Goal: Navigation & Orientation: Find specific page/section

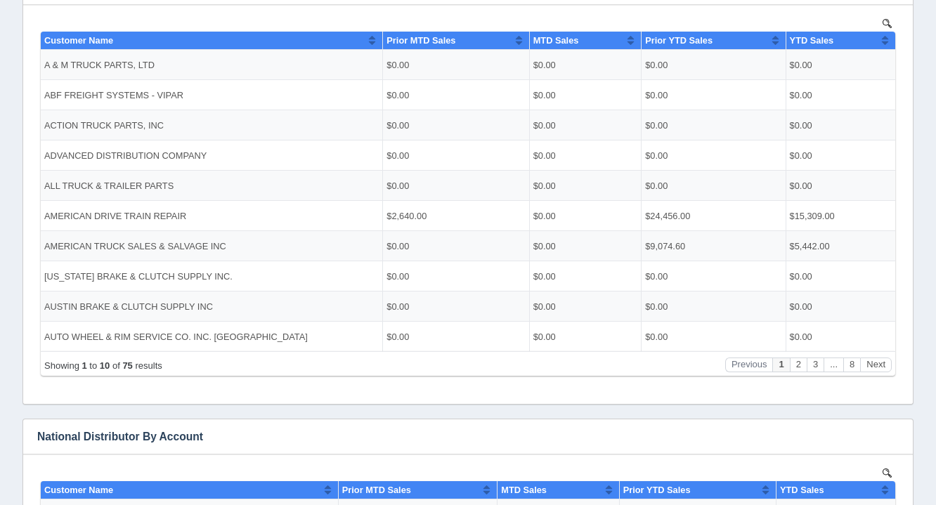
scroll to position [305, 0]
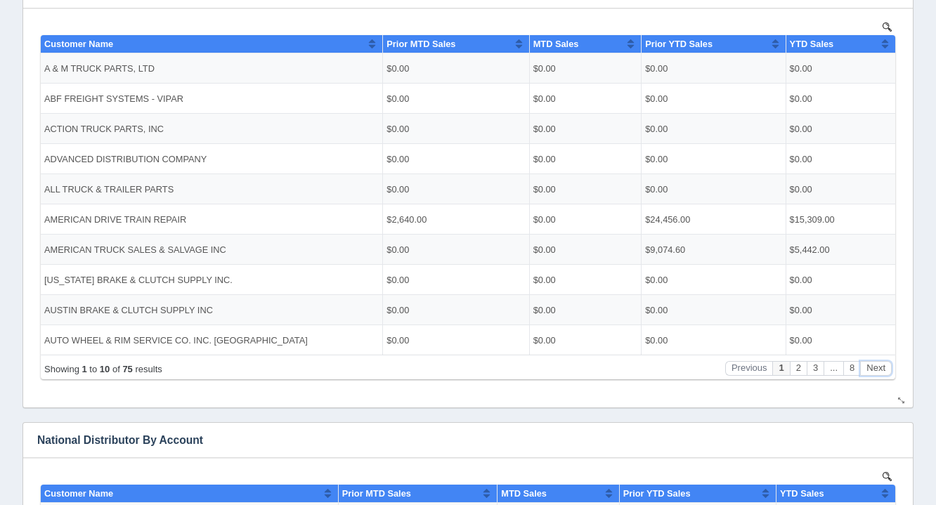
drag, startPoint x: 915, startPoint y: 414, endPoint x: 867, endPoint y: 373, distance: 62.8
click at [867, 373] on button "Next" at bounding box center [876, 367] width 32 height 15
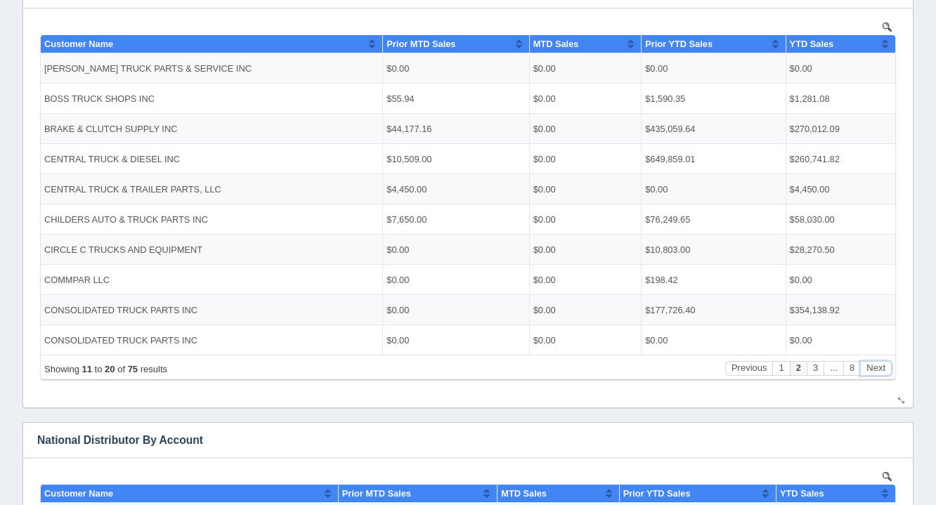
click at [867, 373] on button "Next" at bounding box center [876, 367] width 32 height 15
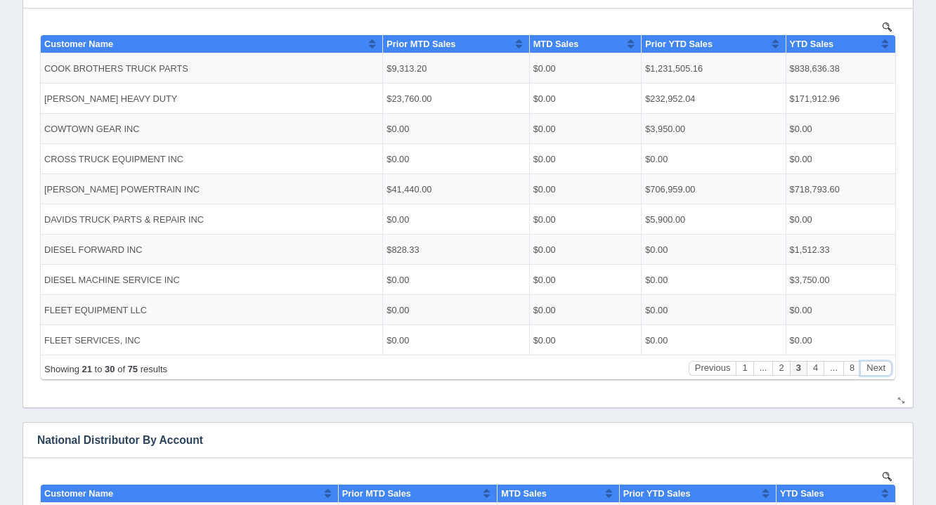
click at [867, 373] on button "Next" at bounding box center [876, 367] width 32 height 15
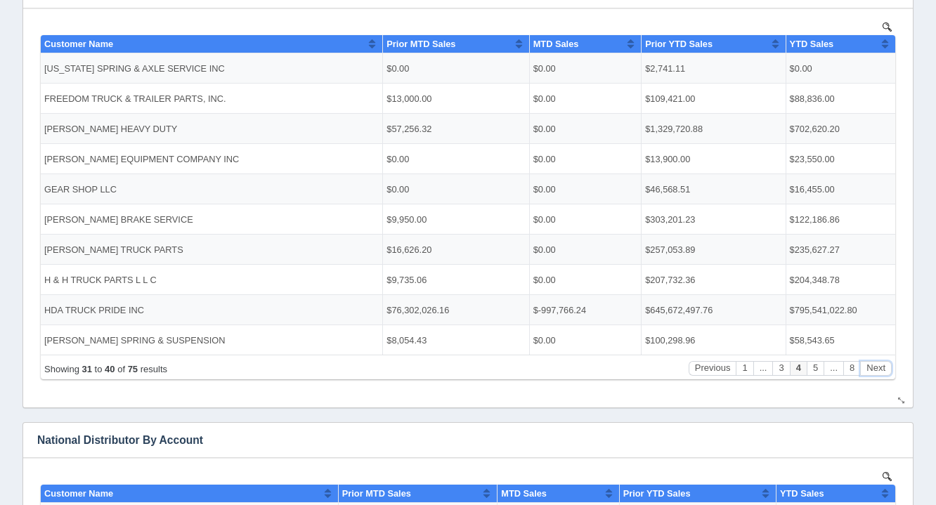
click at [867, 373] on button "Next" at bounding box center [876, 367] width 32 height 15
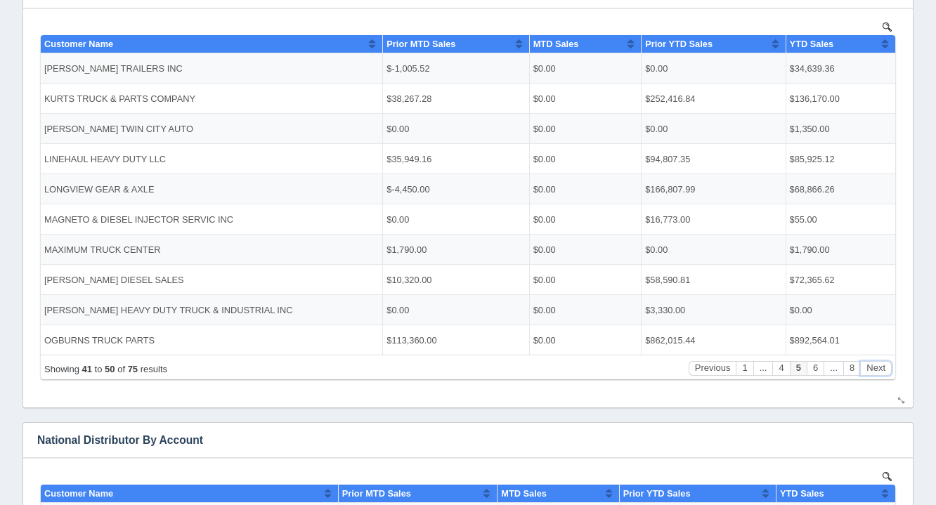
click at [867, 373] on button "Next" at bounding box center [876, 367] width 32 height 15
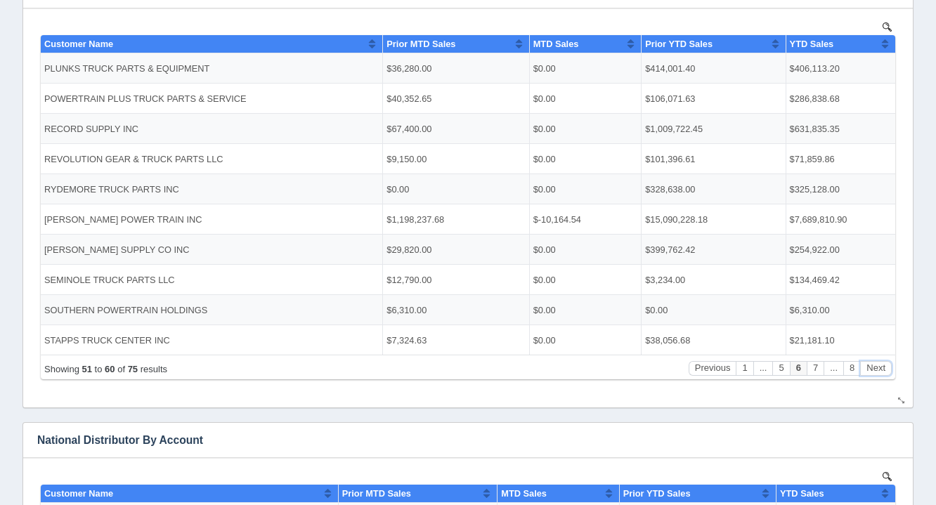
click at [867, 373] on button "Next" at bounding box center [876, 367] width 32 height 15
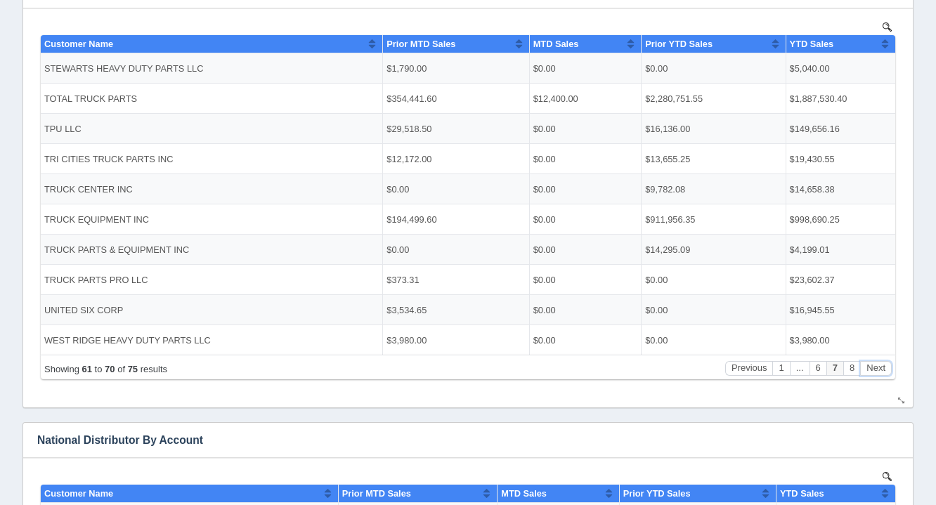
click at [867, 373] on button "Next" at bounding box center [876, 367] width 32 height 15
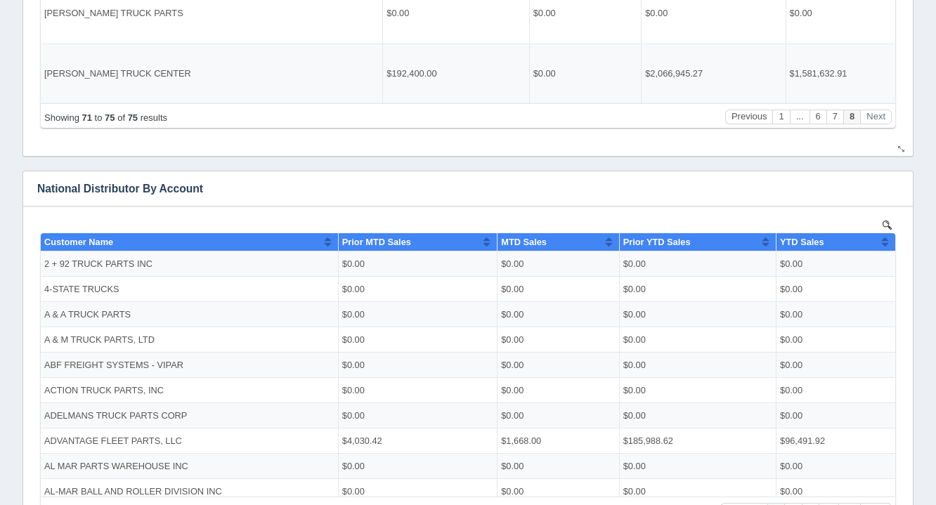
scroll to position [601, 0]
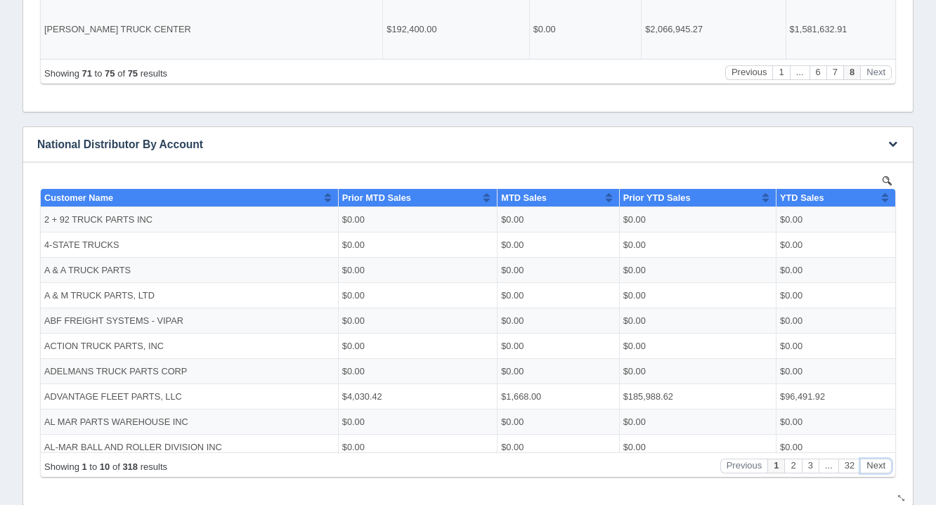
click at [877, 458] on button "Next" at bounding box center [876, 465] width 32 height 15
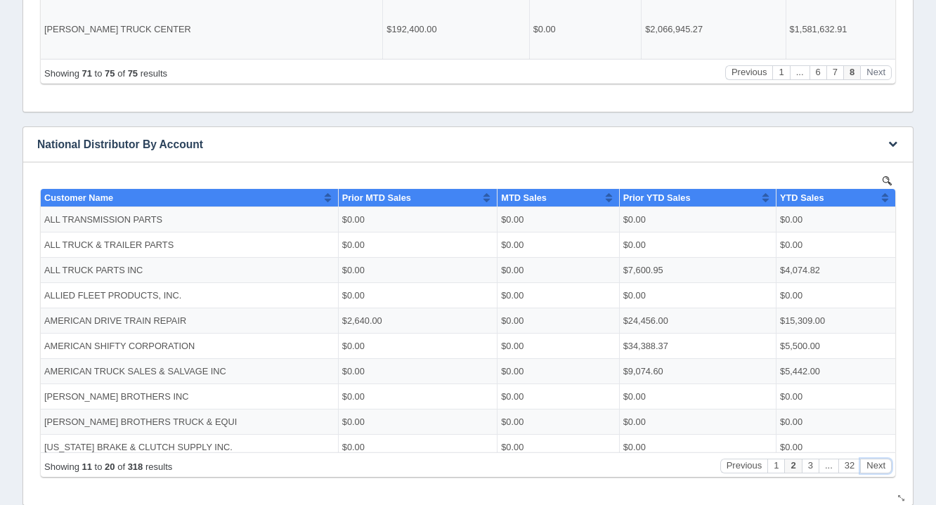
click at [877, 458] on button "Next" at bounding box center [876, 465] width 32 height 15
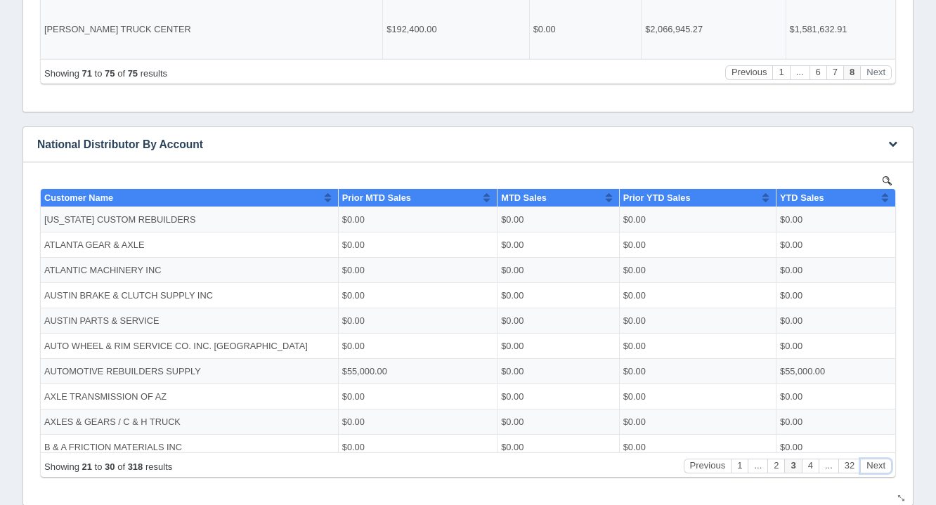
click at [877, 458] on button "Next" at bounding box center [876, 465] width 32 height 15
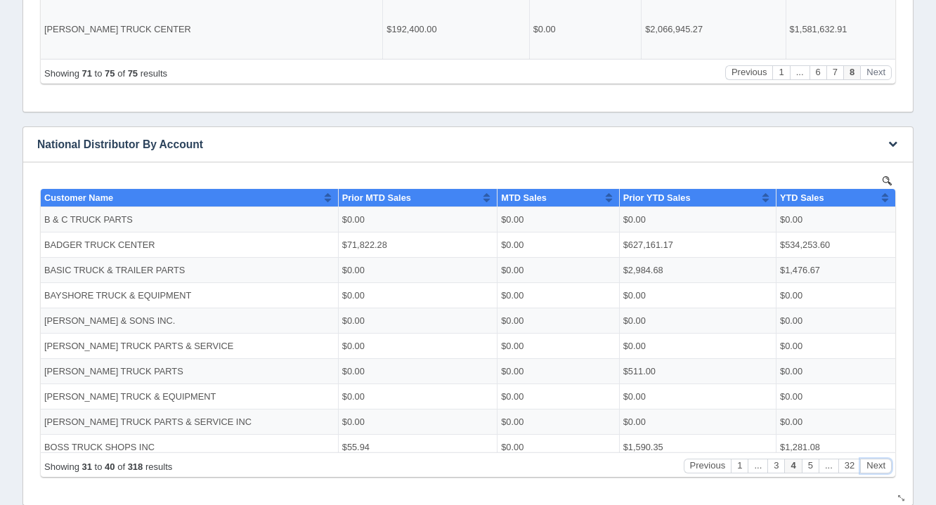
click at [877, 458] on button "Next" at bounding box center [876, 465] width 32 height 15
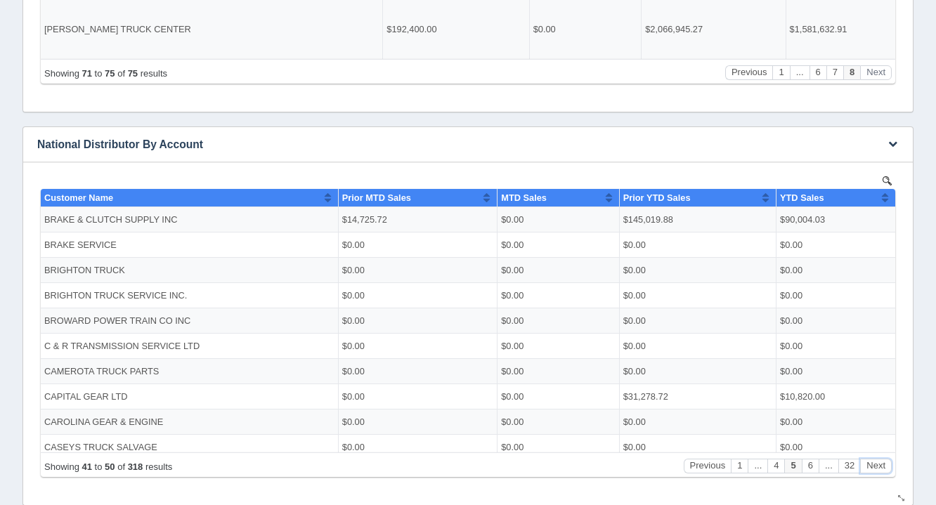
click at [877, 458] on button "Next" at bounding box center [876, 465] width 32 height 15
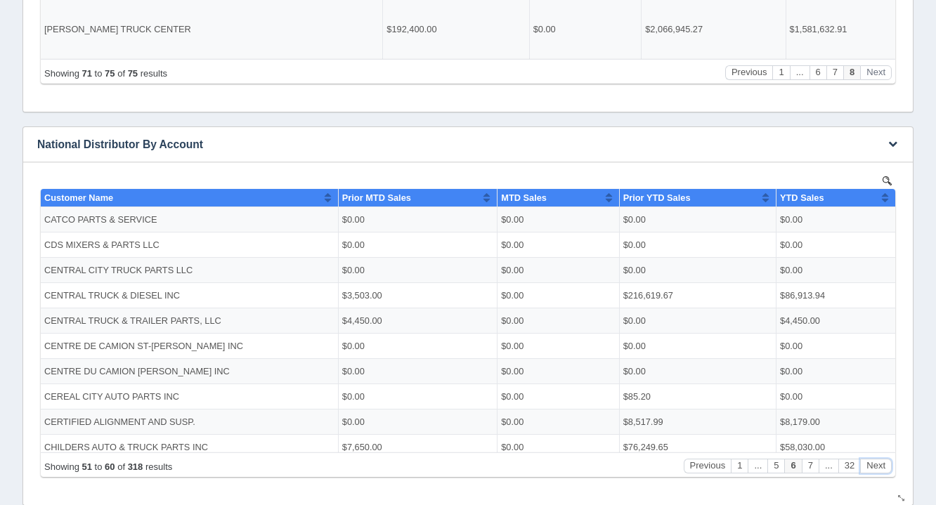
click at [877, 458] on button "Next" at bounding box center [876, 465] width 32 height 15
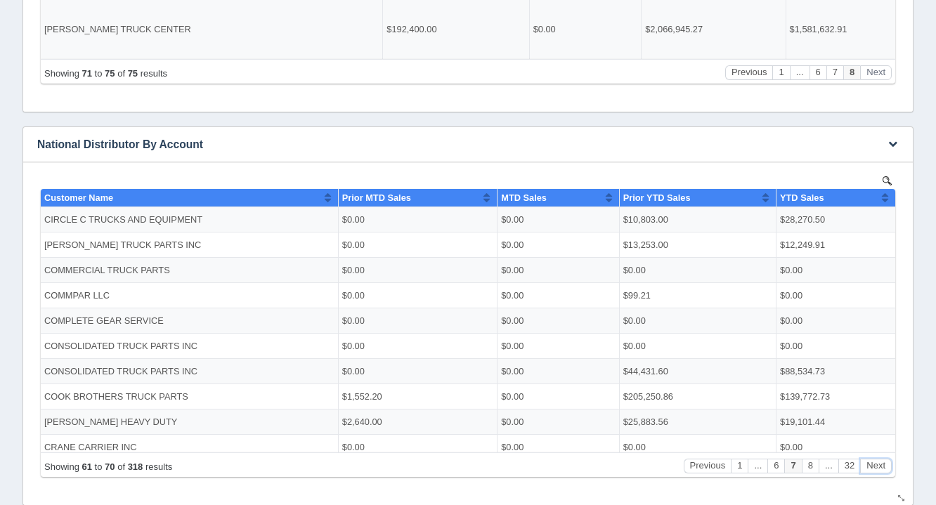
click at [877, 458] on button "Next" at bounding box center [876, 465] width 32 height 15
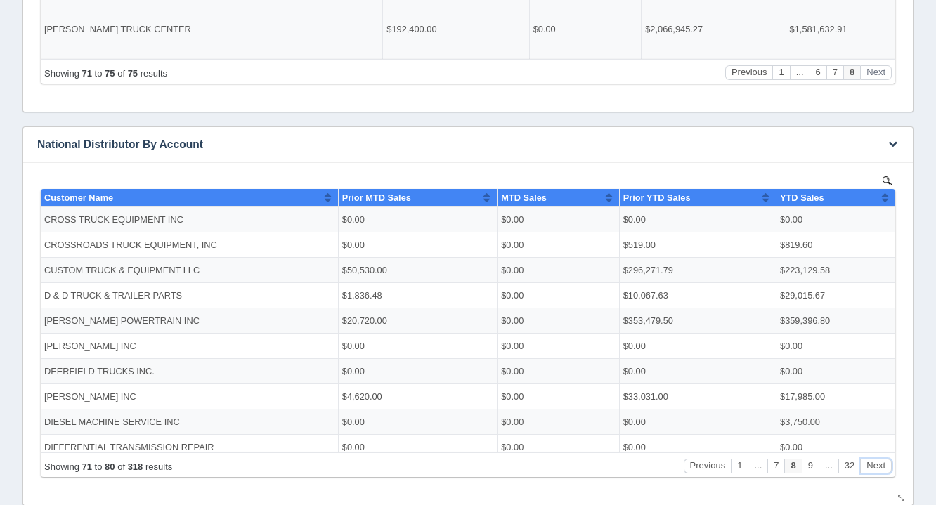
click at [877, 458] on button "Next" at bounding box center [876, 465] width 32 height 15
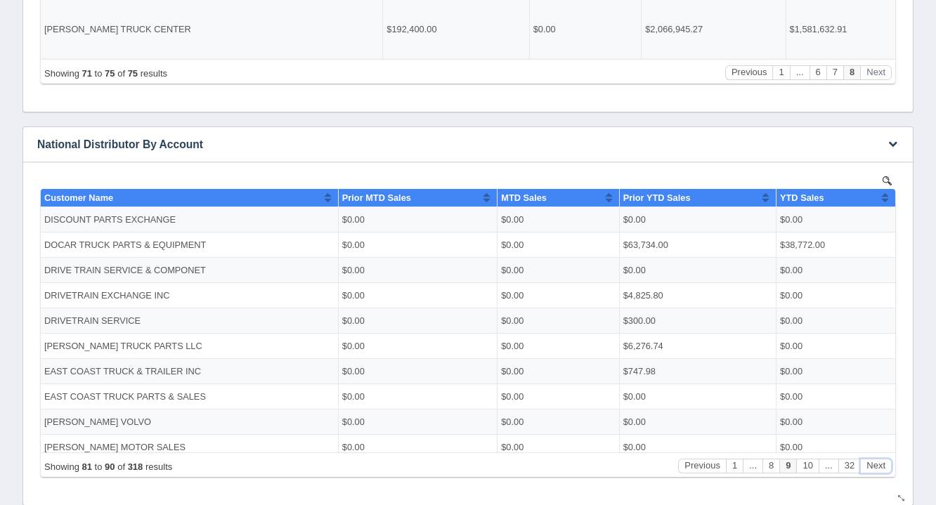
click at [877, 458] on button "Next" at bounding box center [876, 465] width 32 height 15
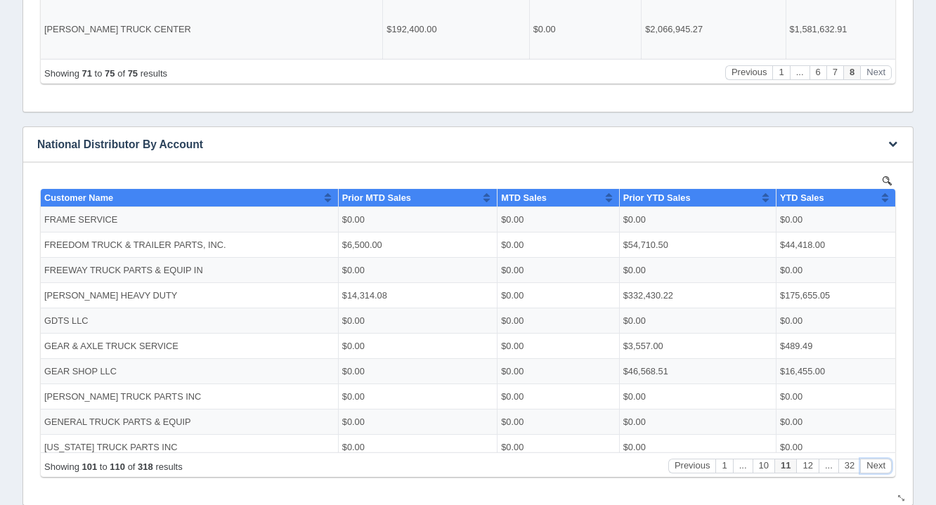
click at [877, 458] on button "Next" at bounding box center [876, 465] width 32 height 15
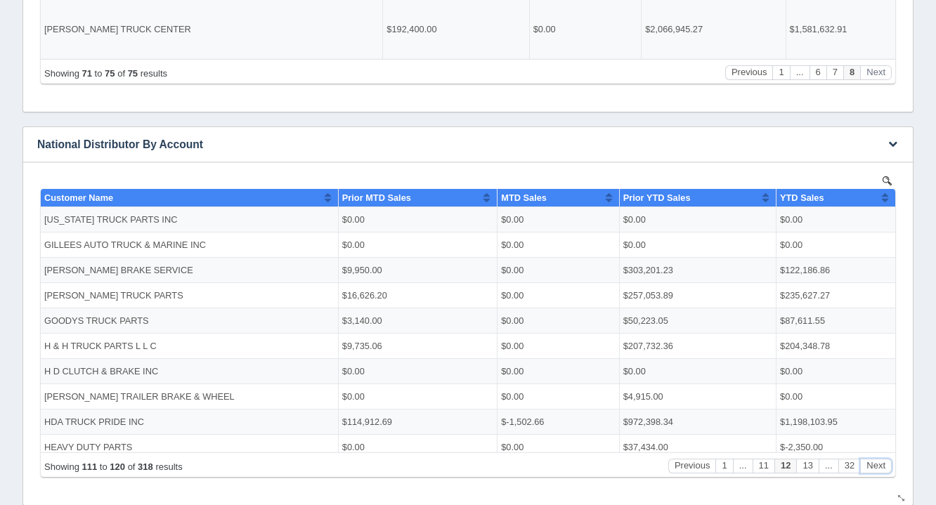
click at [877, 458] on button "Next" at bounding box center [876, 465] width 32 height 15
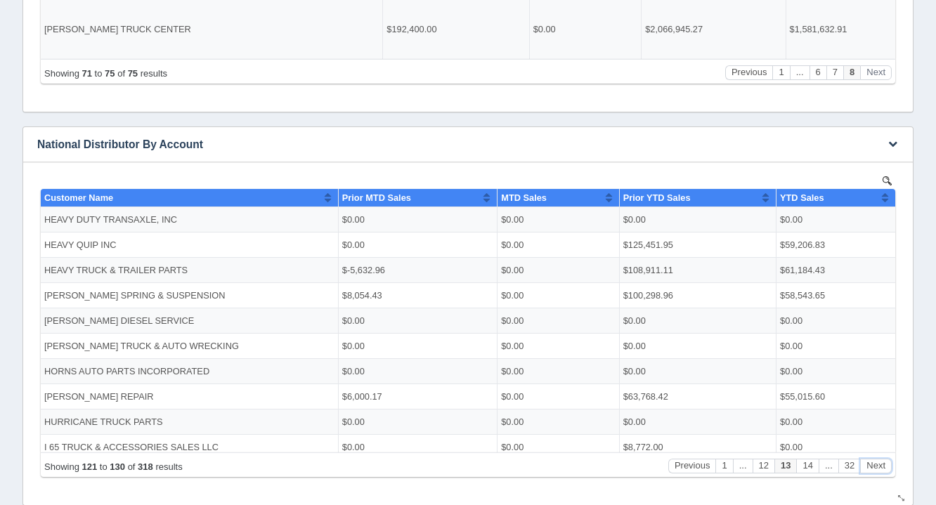
click at [877, 458] on button "Next" at bounding box center [876, 465] width 32 height 15
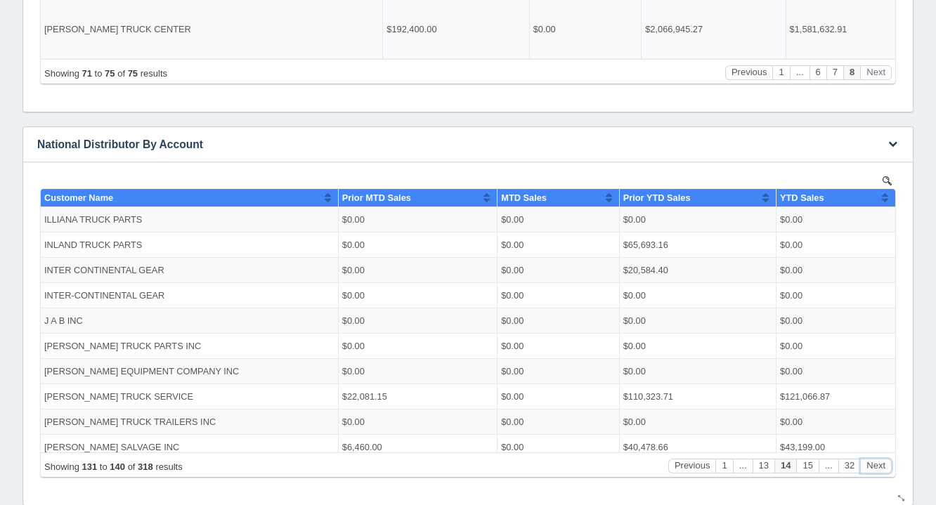
click at [877, 458] on button "Next" at bounding box center [876, 465] width 32 height 15
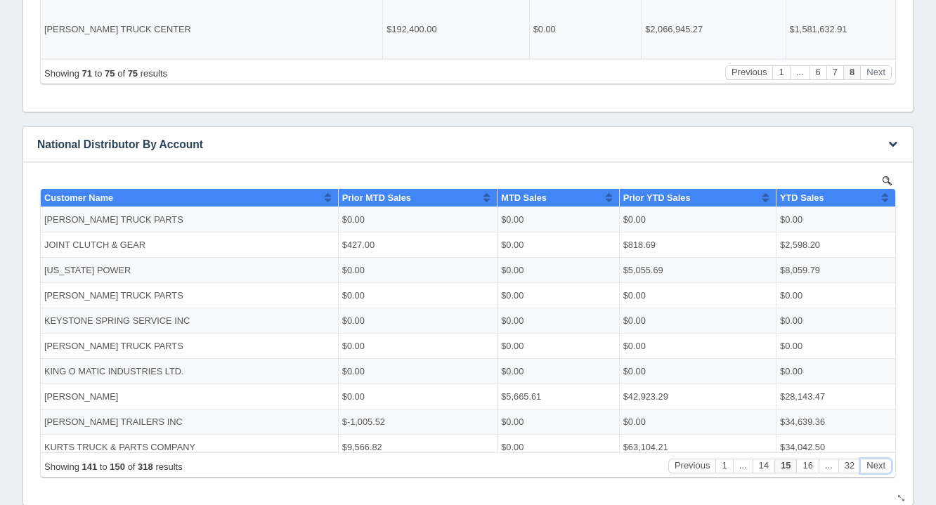
click at [877, 458] on button "Next" at bounding box center [876, 465] width 32 height 15
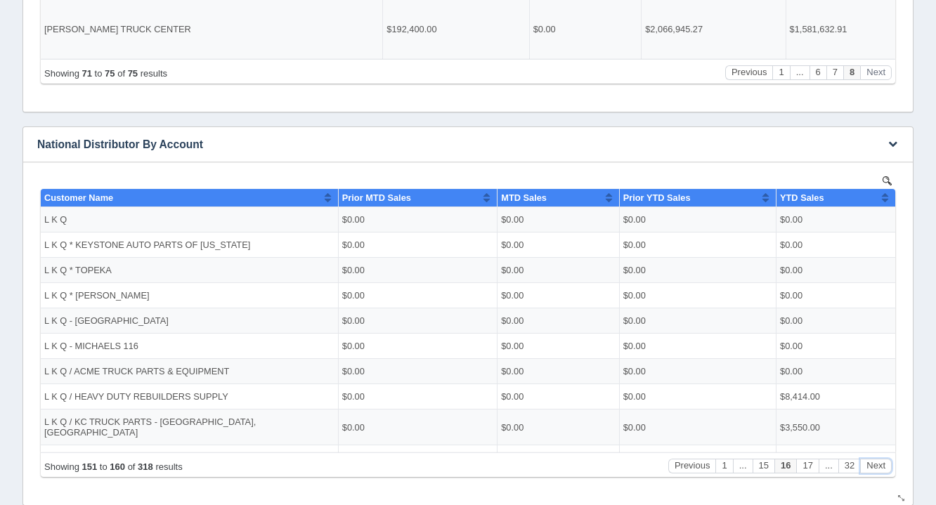
click at [877, 458] on button "Next" at bounding box center [876, 465] width 32 height 15
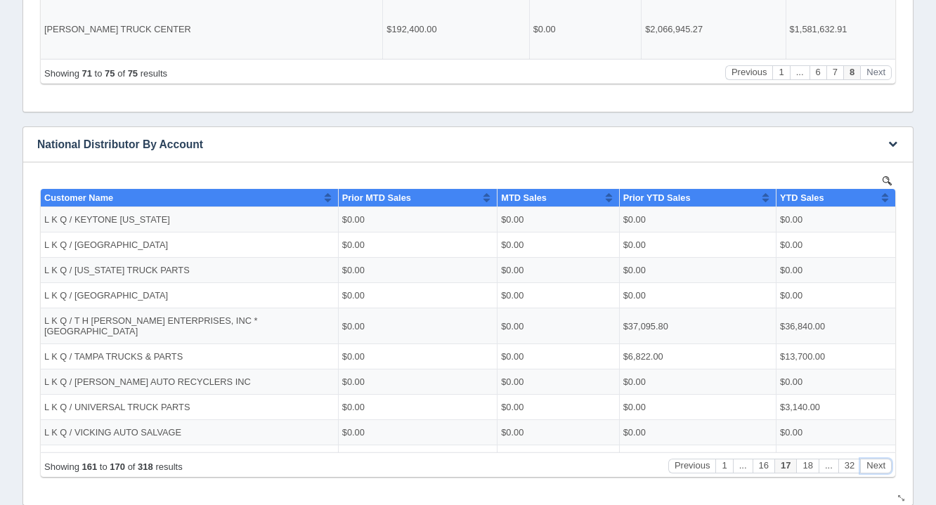
click at [877, 458] on button "Next" at bounding box center [876, 465] width 32 height 15
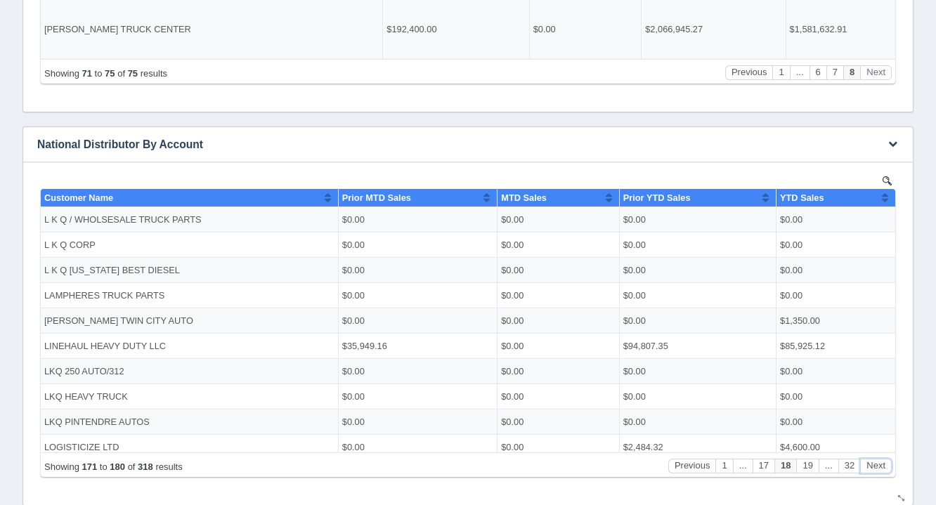
click at [877, 458] on button "Next" at bounding box center [876, 465] width 32 height 15
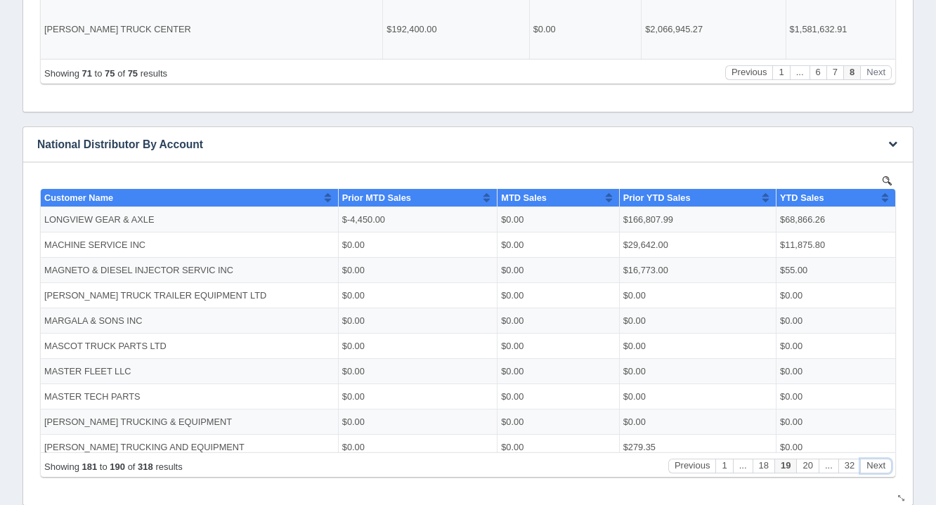
click at [877, 458] on button "Next" at bounding box center [876, 465] width 32 height 15
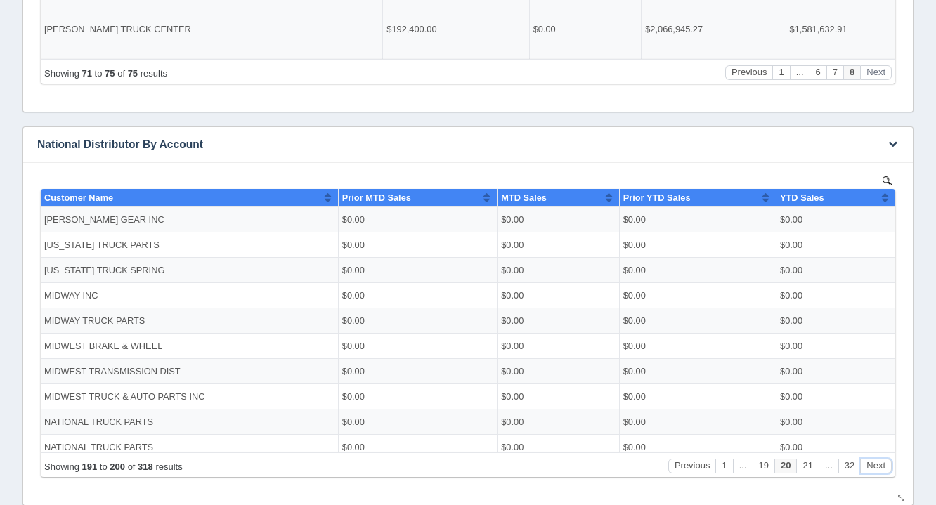
click at [877, 458] on button "Next" at bounding box center [876, 465] width 32 height 15
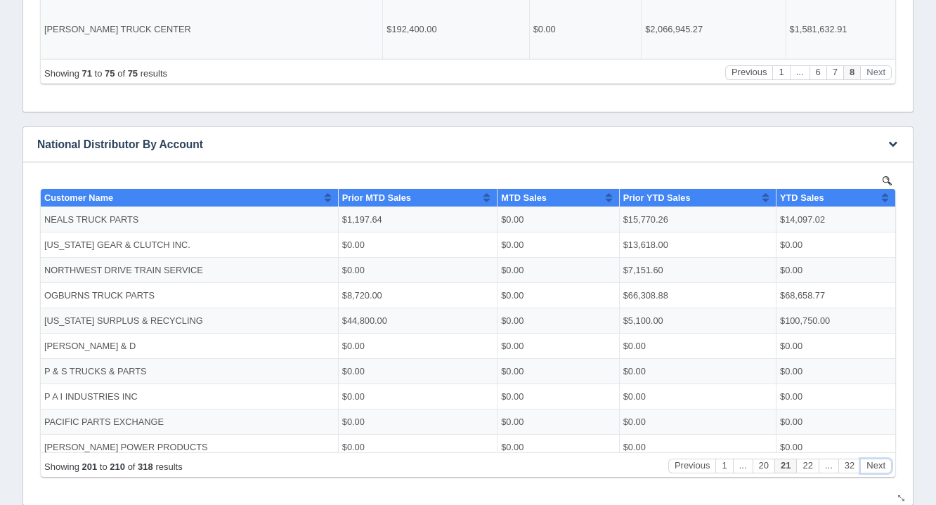
click at [877, 458] on button "Next" at bounding box center [876, 465] width 32 height 15
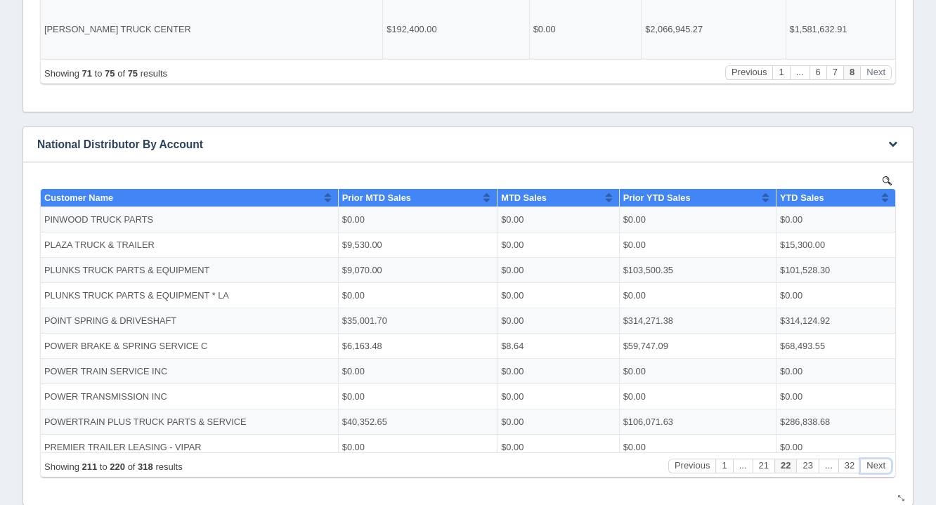
click at [877, 458] on button "Next" at bounding box center [876, 465] width 32 height 15
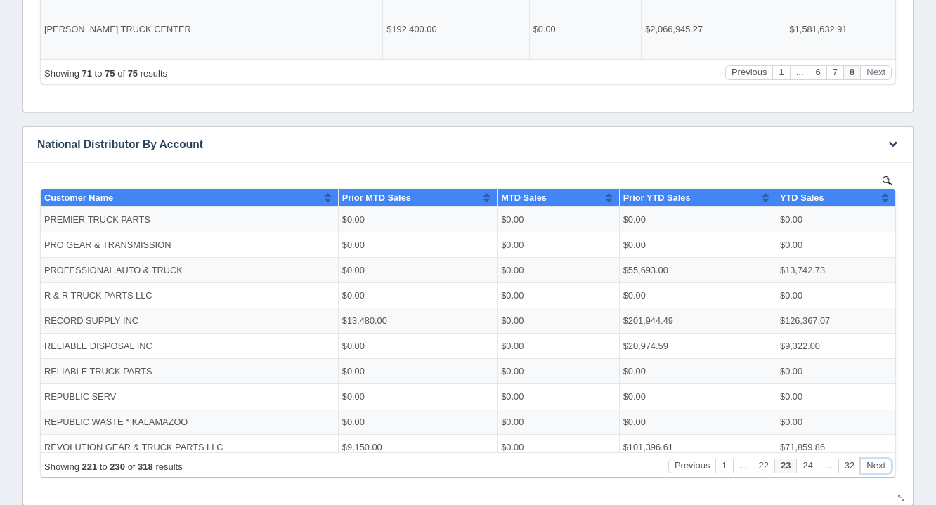
click at [877, 458] on button "Next" at bounding box center [876, 465] width 32 height 15
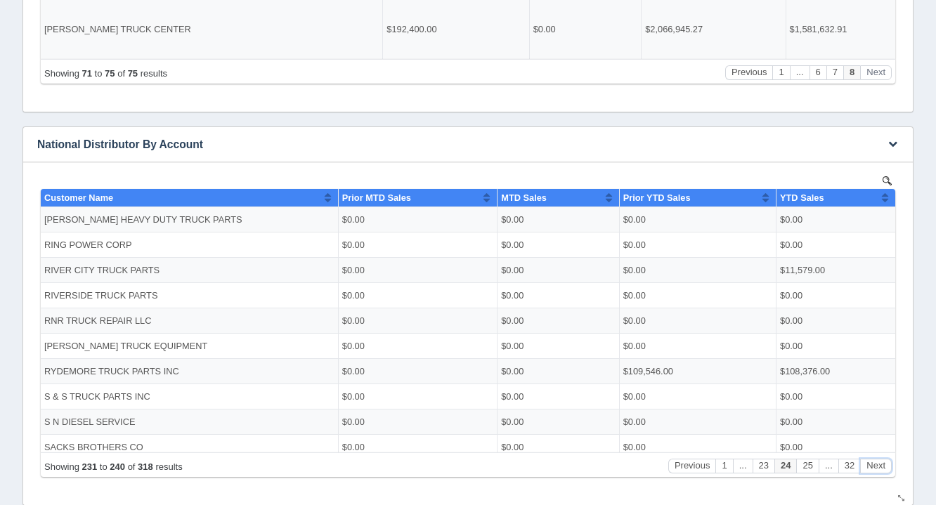
click at [877, 458] on button "Next" at bounding box center [876, 465] width 32 height 15
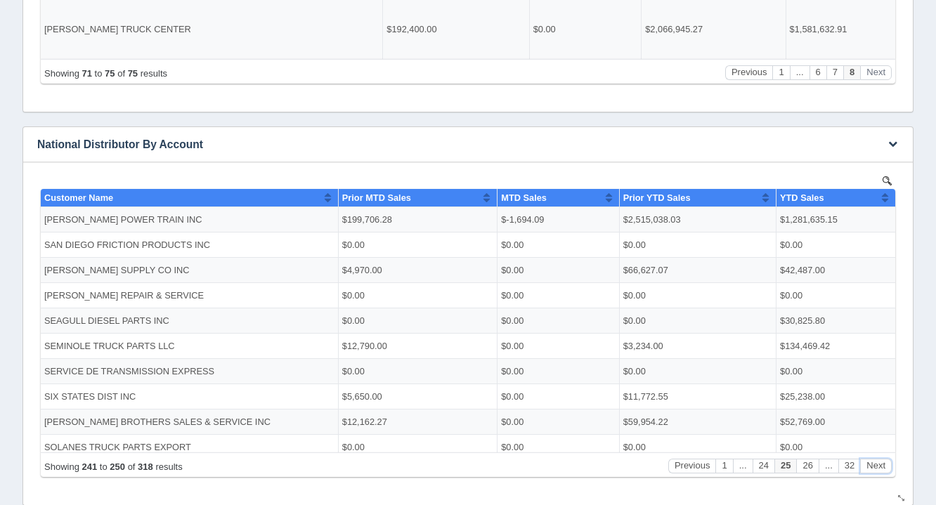
click at [877, 458] on button "Next" at bounding box center [876, 465] width 32 height 15
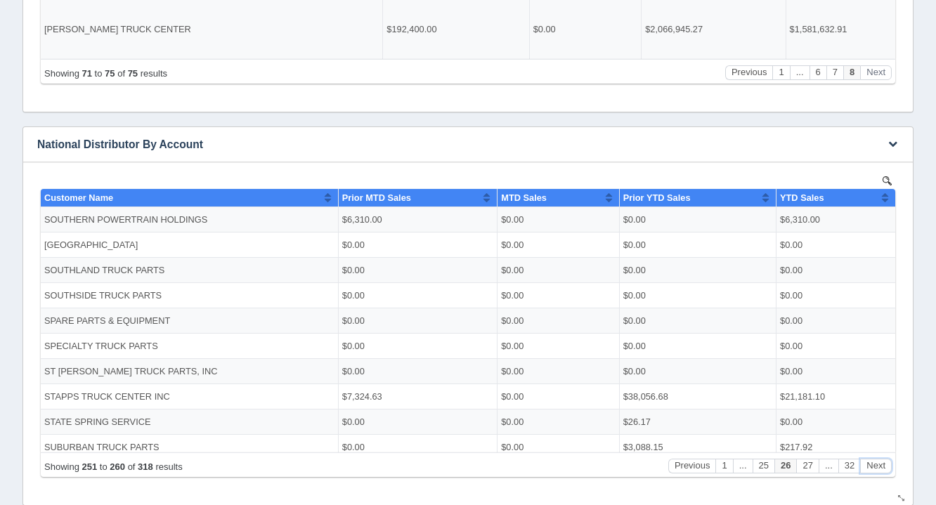
click at [877, 458] on button "Next" at bounding box center [876, 465] width 32 height 15
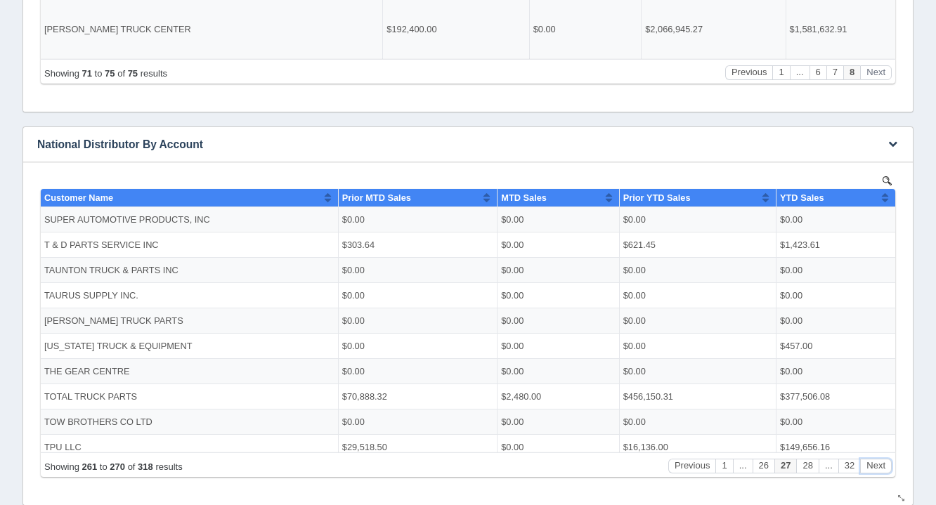
click at [877, 458] on button "Next" at bounding box center [876, 465] width 32 height 15
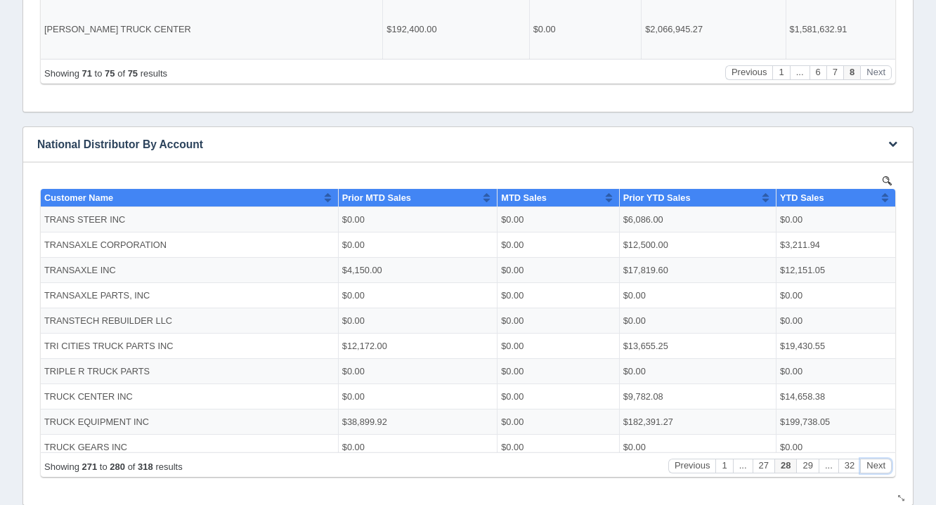
click at [877, 458] on button "Next" at bounding box center [876, 465] width 32 height 15
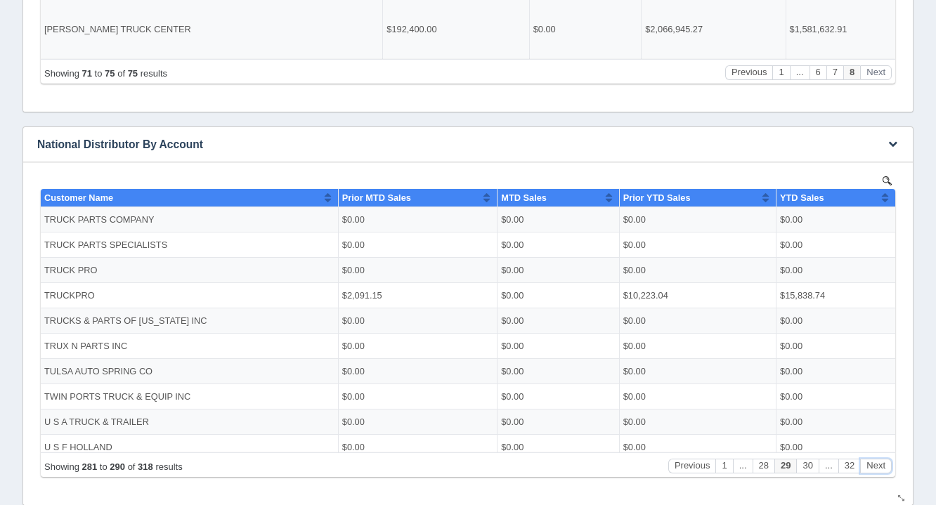
click at [877, 458] on button "Next" at bounding box center [876, 465] width 32 height 15
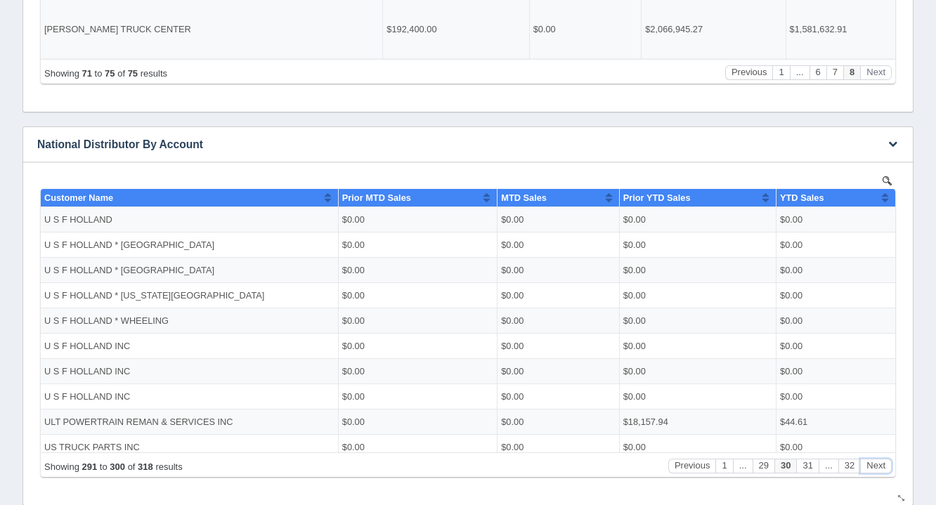
click at [877, 458] on button "Next" at bounding box center [876, 465] width 32 height 15
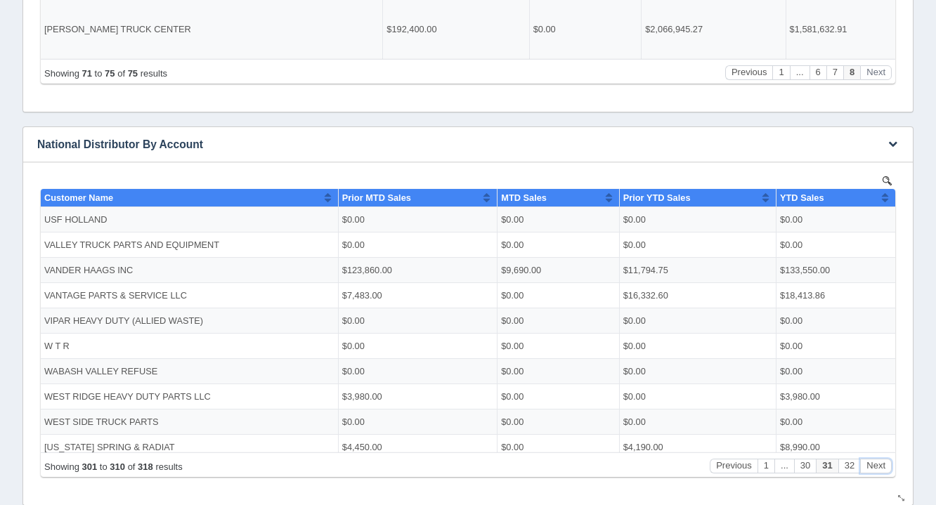
click at [877, 458] on button "Next" at bounding box center [876, 465] width 32 height 15
